Goal: Information Seeking & Learning: Check status

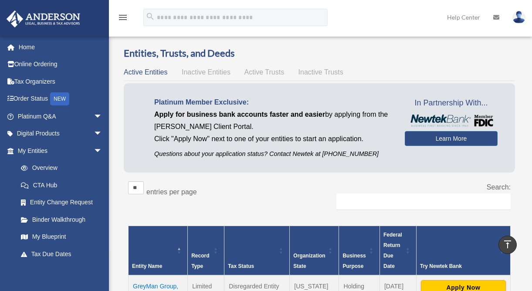
scroll to position [199, 0]
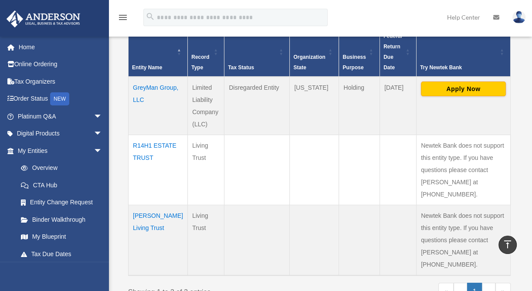
click at [138, 149] on td "R14H1 ESTATE TRUST" at bounding box center [158, 170] width 59 height 70
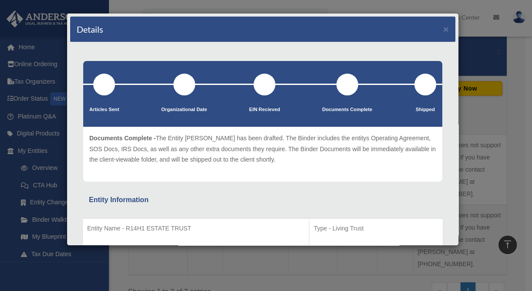
click at [405, 223] on p "Type - Living Trust" at bounding box center [376, 228] width 125 height 11
click at [368, 257] on div "Details × Articles Sent Organizational Date" at bounding box center [266, 145] width 532 height 291
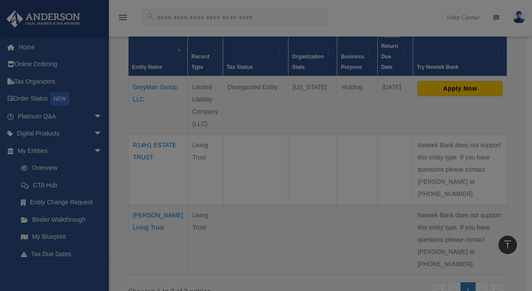
scroll to position [331, 0]
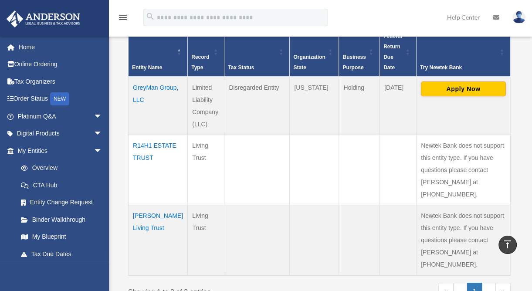
click at [144, 135] on td "R14H1 ESTATE TRUST" at bounding box center [158, 170] width 59 height 70
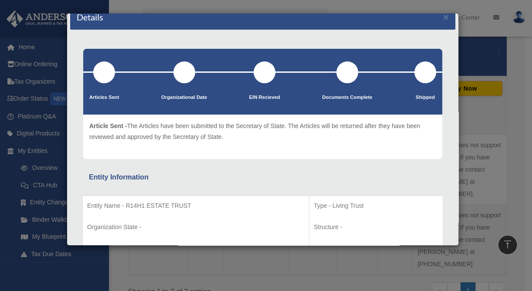
scroll to position [3, 0]
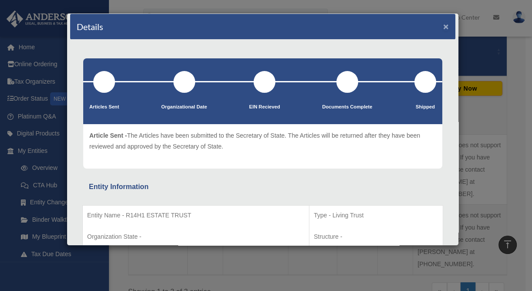
click at [443, 25] on button "×" at bounding box center [446, 26] width 6 height 9
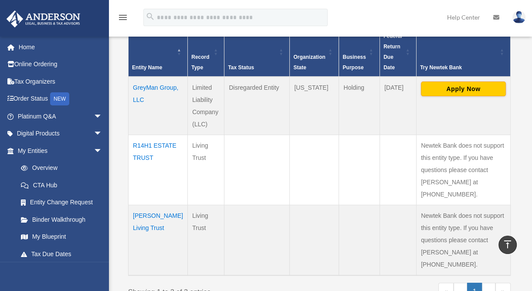
click at [140, 205] on td "[PERSON_NAME] Living Trust" at bounding box center [158, 240] width 59 height 71
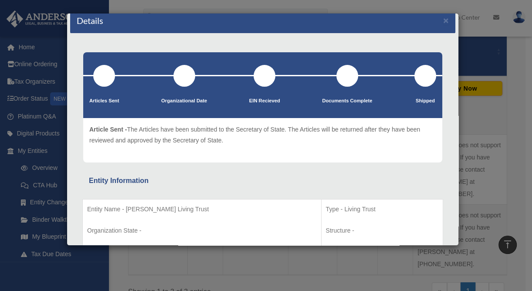
scroll to position [0, 0]
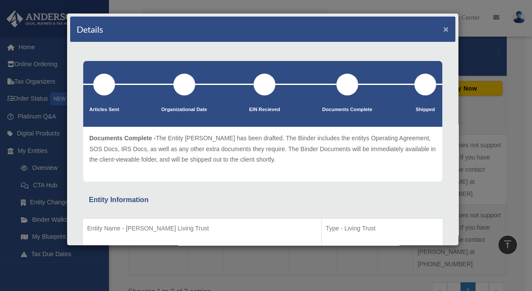
click at [443, 27] on button "×" at bounding box center [446, 28] width 6 height 9
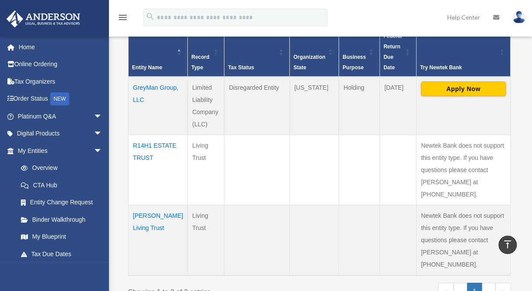
click at [139, 87] on td "GreyMan Group, LLC" at bounding box center [158, 106] width 59 height 58
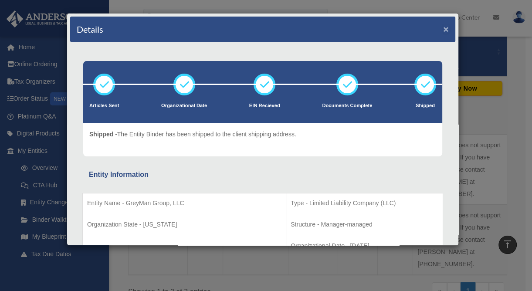
click at [443, 28] on button "×" at bounding box center [446, 28] width 6 height 9
